Goal: Use online tool/utility: Utilize a website feature to perform a specific function

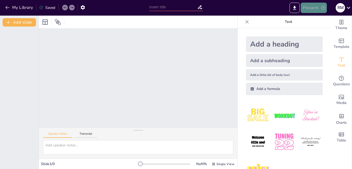
click at [320, 6] on button "Present" at bounding box center [314, 8] width 26 height 10
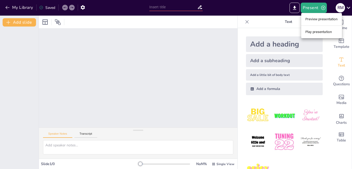
click at [159, 73] on div at bounding box center [176, 84] width 352 height 169
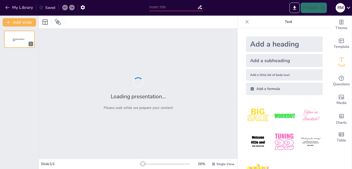
type input "Competencias en la Evaluación del Desempeño: Clave para el Desarrollo Profesion…"
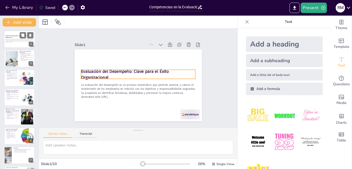
click at [15, 36] on strong "Evaluación del Desempeño: Clave para el Éxito Organizacional" at bounding box center [16, 36] width 22 height 3
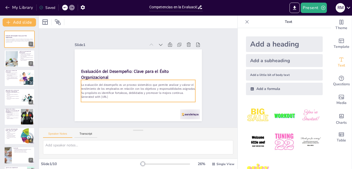
click at [100, 86] on p "La evaluación del desempeño es un proceso sistemático que permite analizar y va…" at bounding box center [129, 81] width 58 height 109
click at [100, 86] on p "La evaluación del desempeño es un proceso sistemático que permite analizar y va…" at bounding box center [136, 89] width 115 height 36
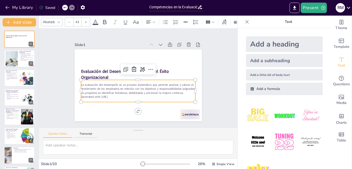
click at [107, 88] on p "La evaluación del desempeño es un proceso sistemático que permite analizar y va…" at bounding box center [133, 88] width 109 height 58
click at [107, 88] on p "La evaluación del desempeño es un proceso sistemático que permite analizar y va…" at bounding box center [135, 88] width 113 height 47
click at [107, 88] on p "La evaluación del desempeño es un proceso sistemático que permite analizar y va…" at bounding box center [136, 89] width 115 height 36
click at [121, 94] on p "Generated with [URL]" at bounding box center [136, 97] width 114 height 16
click at [245, 21] on icon at bounding box center [247, 21] width 5 height 5
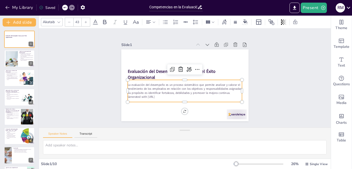
click at [270, 59] on div "Slide 1 Evaluación del Desempeño: Clave para el Éxito Organizacional La evaluac…" at bounding box center [185, 77] width 306 height 157
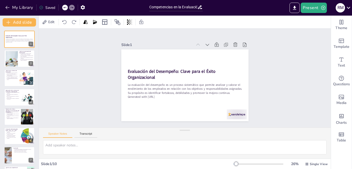
click at [64, 72] on div "Slide 1 Evaluación del Desempeño: Clave para el Éxito Organizacional La evaluac…" at bounding box center [185, 77] width 301 height 129
click at [11, 59] on div at bounding box center [12, 59] width 28 height 16
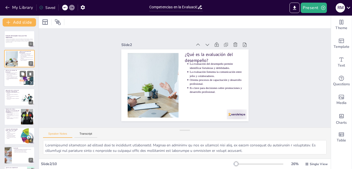
click at [12, 78] on p "Los criterios comunes incluyen calidad del trabajo y cumplimiento de metas." at bounding box center [11, 77] width 11 height 2
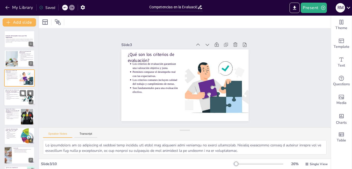
click at [11, 96] on p "Incluye la retroalimentación al colaborador sobre sus logros." at bounding box center [12, 97] width 13 height 2
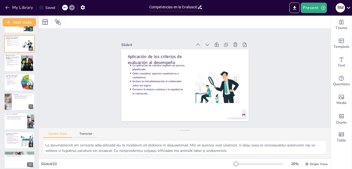
scroll to position [57, 0]
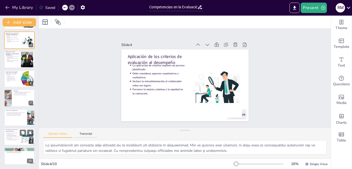
click at [12, 130] on p "Competencias funcionales y comportamentales" at bounding box center [12, 130] width 14 height 3
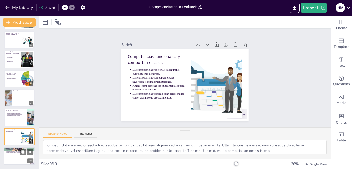
click at [13, 152] on p "Promueve el crecimiento dentro de la organización." at bounding box center [19, 152] width 27 height 1
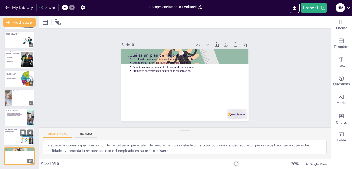
click at [13, 135] on p "Las competencias comportamentales favorecen el clima organizacional." at bounding box center [12, 135] width 13 height 2
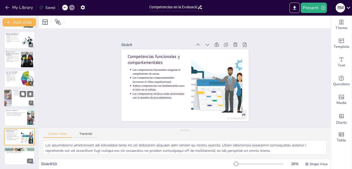
click at [8, 96] on div at bounding box center [8, 98] width 26 height 18
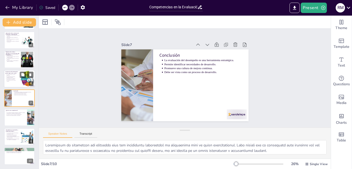
click at [8, 72] on p "Evaluación del desempeño de 90°, 180°, 270° y 360°" at bounding box center [11, 72] width 12 height 3
type textarea "Lo ipsumdolor si 28° am consectetur adipiscin el seddoe temporincididu utlabo e…"
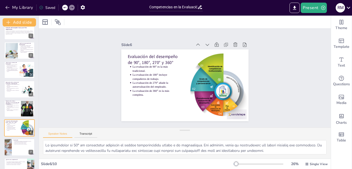
scroll to position [0, 0]
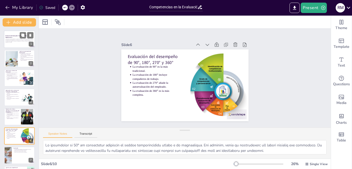
click at [10, 37] on strong "Evaluación del Desempeño: Clave para el Éxito Organizacional" at bounding box center [16, 36] width 22 height 3
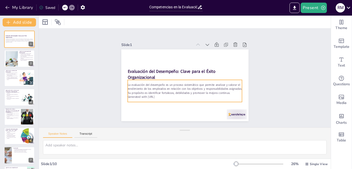
click at [160, 94] on p "Generated with [URL]" at bounding box center [172, 92] width 88 height 80
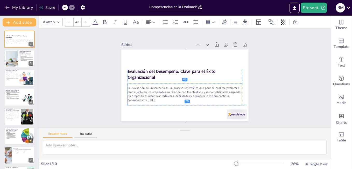
drag, startPoint x: 161, startPoint y: 95, endPoint x: 161, endPoint y: 98, distance: 2.9
click at [161, 98] on p "Generated with [URL]" at bounding box center [165, 66] width 61 height 101
click at [125, 86] on p "La evaluación del desempeño es un proceso sistemático que permite analizar y va…" at bounding box center [177, 90] width 105 height 68
click at [125, 86] on p "La evaluación del desempeño es un proceso sistemático que permite analizar y va…" at bounding box center [182, 92] width 115 height 36
click at [125, 86] on p "La evaluación del desempeño es un proceso sistemático que permite analizar y va…" at bounding box center [180, 91] width 113 height 47
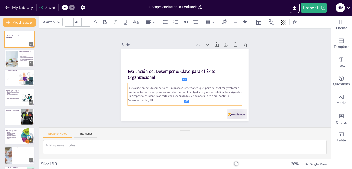
click at [125, 86] on p "La evaluación del desempeño es un proceso sistemático que permite analizar y va…" at bounding box center [179, 65] width 109 height 58
click at [226, 94] on p "La evaluación del desempeño es un proceso sistemático que permite analizar y va…" at bounding box center [180, 91] width 113 height 47
click at [226, 94] on p "La evaluación del desempeño es un proceso sistemático que permite analizar y va…" at bounding box center [193, 89] width 100 height 77
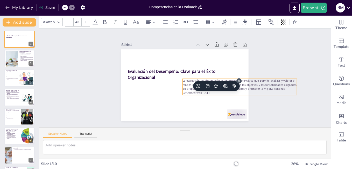
click at [280, 91] on p "Generated with [URL]" at bounding box center [233, 108] width 110 height 39
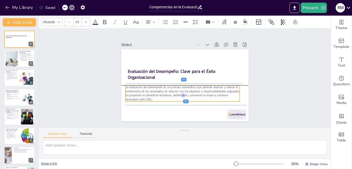
drag, startPoint x: 237, startPoint y: 87, endPoint x: 180, endPoint y: 93, distance: 57.6
click at [180, 93] on p "La evaluación del desempeño es un proceso sistemático que permite analizar y va…" at bounding box center [180, 91] width 115 height 36
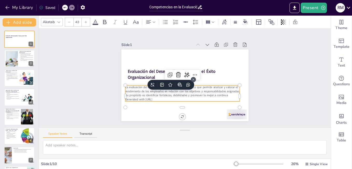
click at [132, 94] on p "La evaluación del desempeño es un proceso sistemático que permite analizar y va…" at bounding box center [174, 86] width 93 height 86
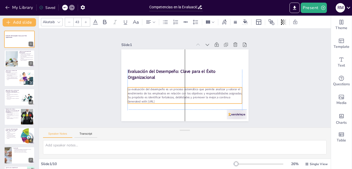
drag, startPoint x: 123, startPoint y: 86, endPoint x: 127, endPoint y: 89, distance: 4.6
click at [131, 89] on p "La evaluación del desempeño es un proceso sistemático que permite analizar y va…" at bounding box center [188, 93] width 115 height 36
click at [285, 55] on div "Slide 1 Evaluación del Desempeño: Clave para el Éxito Organizacional La evaluac…" at bounding box center [185, 78] width 308 height 184
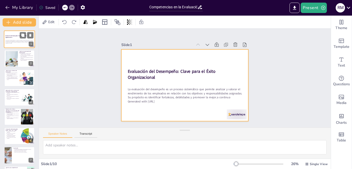
click at [10, 33] on div at bounding box center [19, 39] width 31 height 18
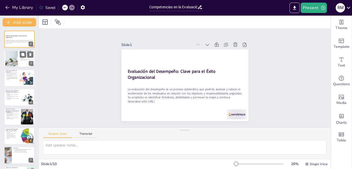
click at [11, 56] on div at bounding box center [12, 59] width 28 height 16
type textarea "Loremipsumd sitametcon ad elitsed doei te incididunt utlaboreetd. Magnaa en adm…"
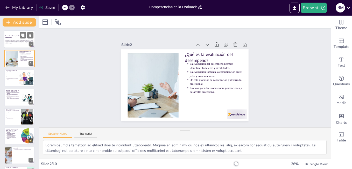
click at [13, 42] on p "La evaluación del desempeño es un proceso sistemático que permite analizar y va…" at bounding box center [19, 41] width 28 height 3
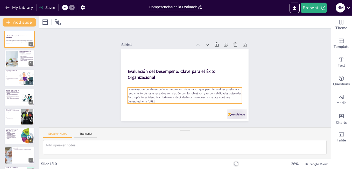
click at [194, 87] on p "La evaluación del desempeño es un proceso sistemático que permite analizar y va…" at bounding box center [174, 89] width 93 height 86
